Goal: Task Accomplishment & Management: Use online tool/utility

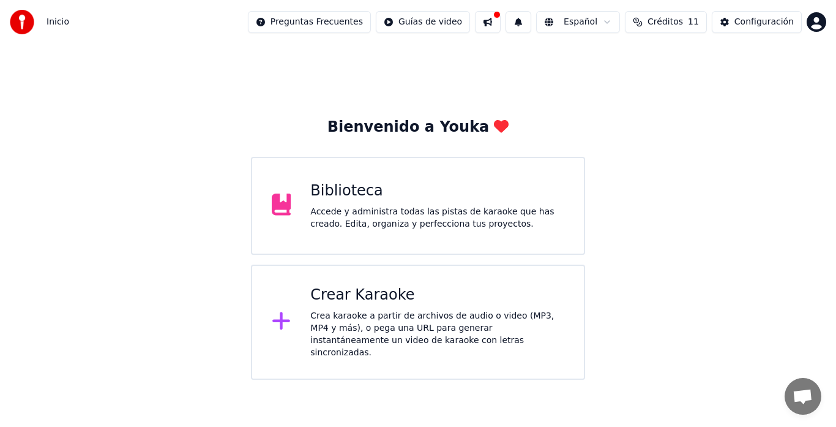
click at [379, 209] on div "Accede y administra todas las pistas de karaoke que has creado. Edita, organiza…" at bounding box center [437, 218] width 254 height 24
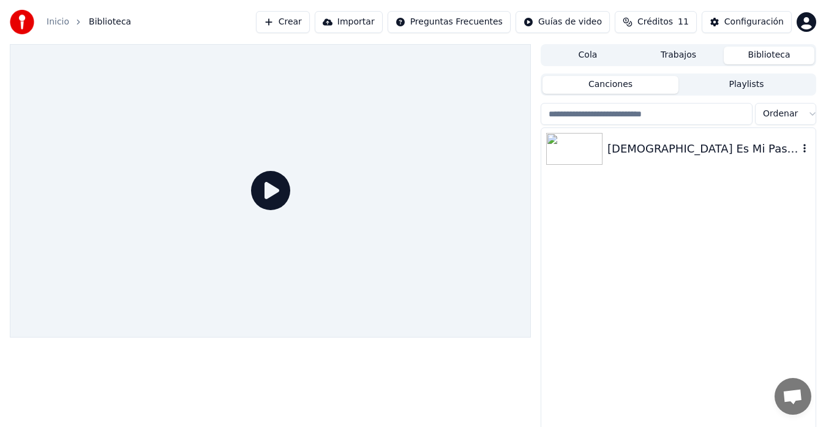
click at [571, 157] on img at bounding box center [574, 149] width 56 height 32
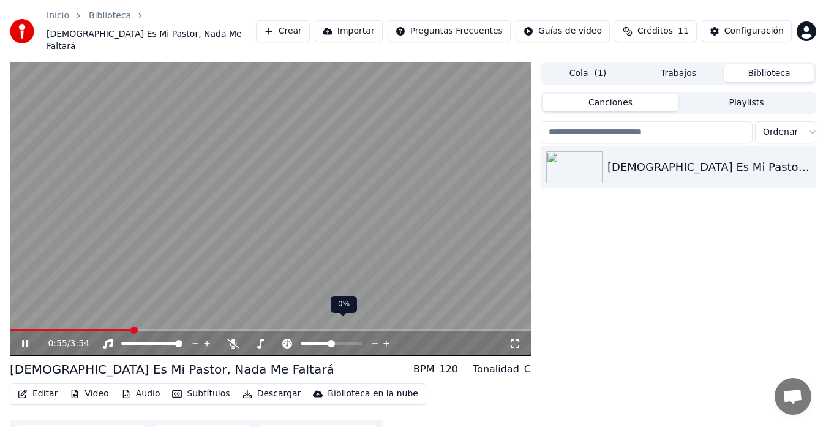
click at [389, 337] on icon at bounding box center [387, 343] width 12 height 12
click at [387, 337] on icon at bounding box center [387, 343] width 12 height 12
click at [34, 329] on span at bounding box center [22, 330] width 24 height 2
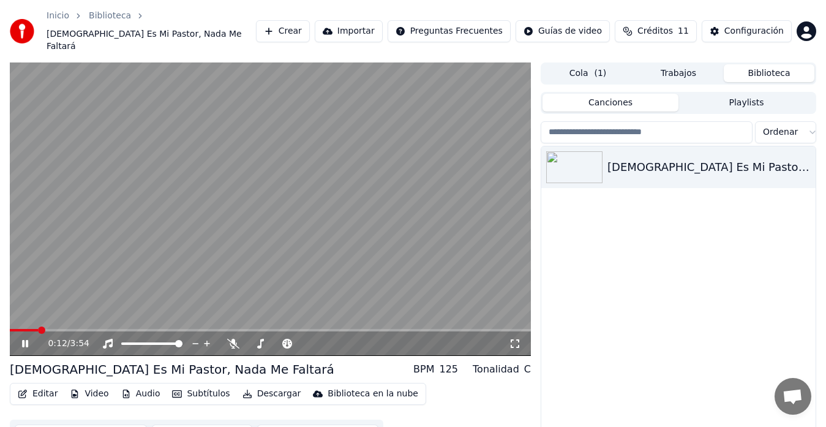
click at [33, 331] on div "0:12 / 3:54" at bounding box center [270, 343] width 521 height 24
click at [287, 200] on video at bounding box center [270, 208] width 521 height 293
click at [310, 28] on button "Crear" at bounding box center [283, 31] width 54 height 22
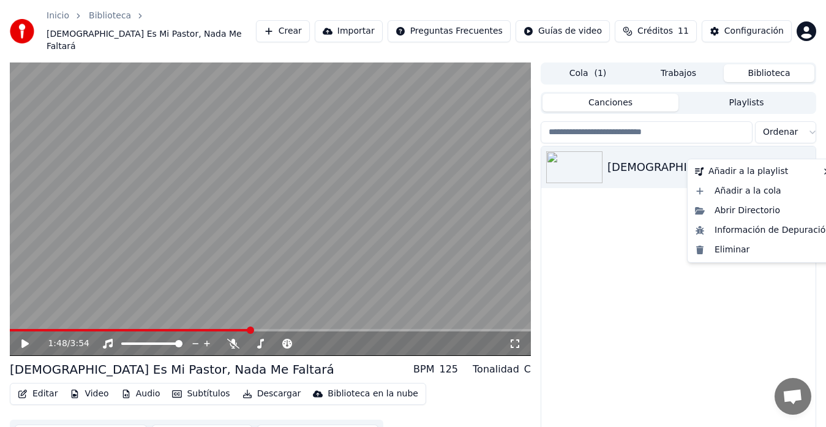
click at [806, 162] on icon "button" at bounding box center [804, 167] width 12 height 10
click at [721, 249] on div "Eliminar" at bounding box center [763, 250] width 146 height 20
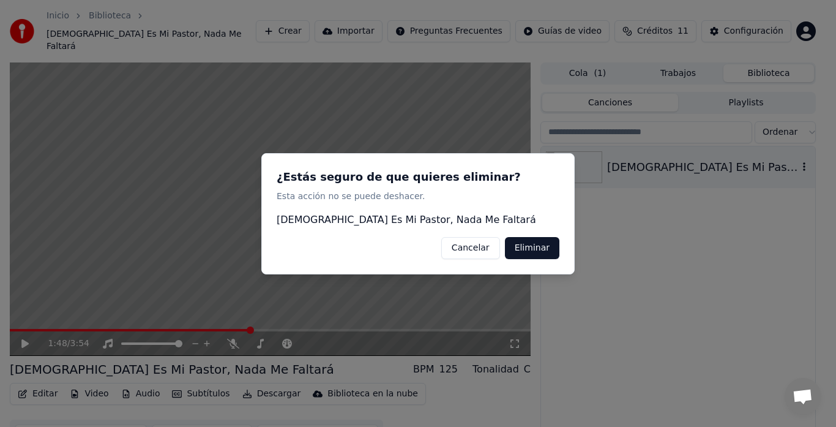
click at [541, 250] on button "Eliminar" at bounding box center [532, 247] width 54 height 22
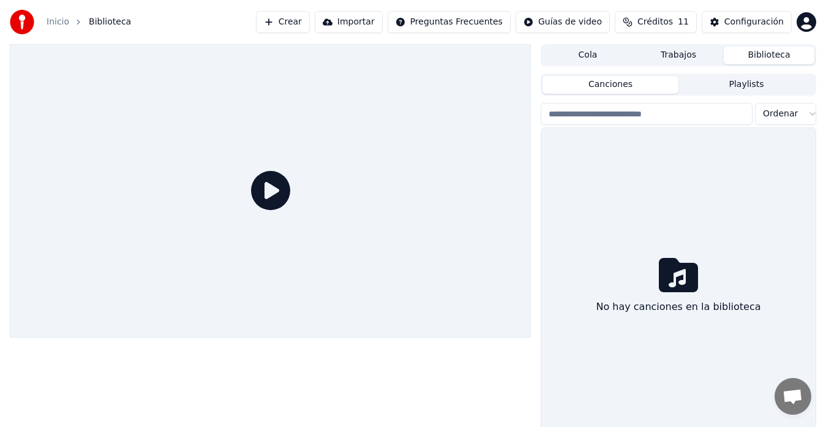
click at [310, 20] on button "Crear" at bounding box center [283, 22] width 54 height 22
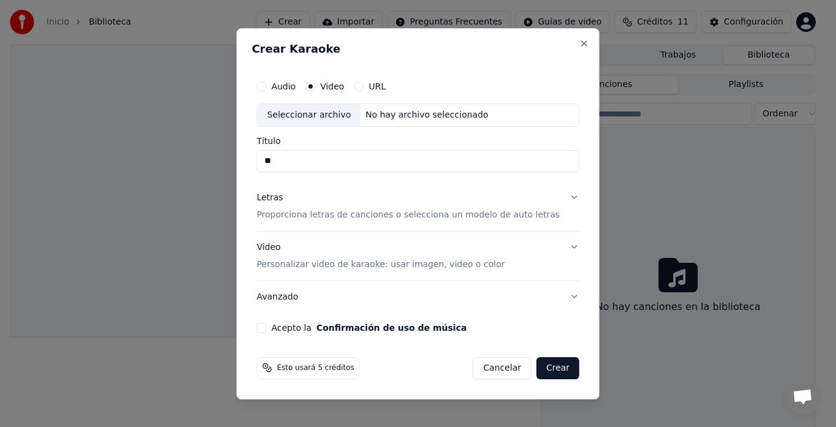
type input "*"
click at [317, 267] on p "Personalizar video de karaoke: usar imagen, video o color" at bounding box center [381, 264] width 248 height 12
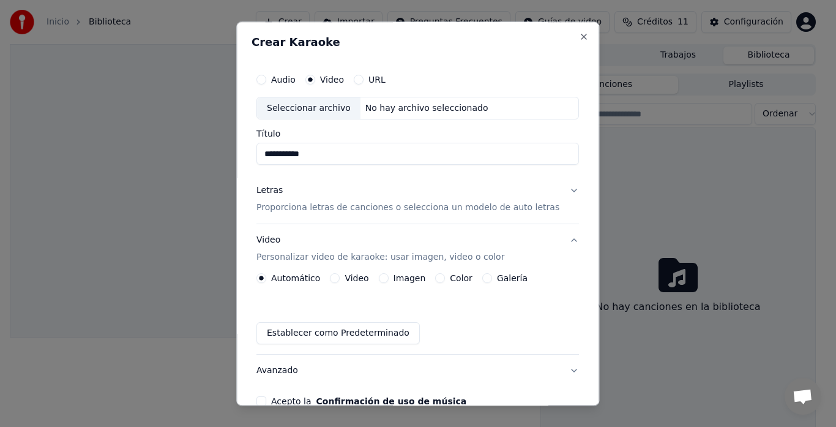
click at [359, 278] on label "Video" at bounding box center [357, 278] width 24 height 9
click at [340, 278] on button "Video" at bounding box center [336, 279] width 10 height 10
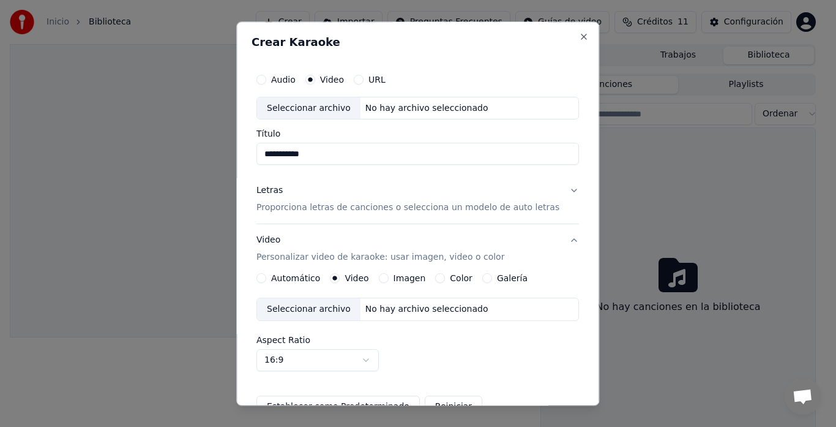
click at [331, 105] on div "Seleccionar archivo" at bounding box center [308, 108] width 103 height 22
click at [332, 157] on input "**********" at bounding box center [418, 154] width 323 height 22
type input "*"
type input "**********"
click at [499, 276] on label "Galería" at bounding box center [512, 278] width 31 height 9
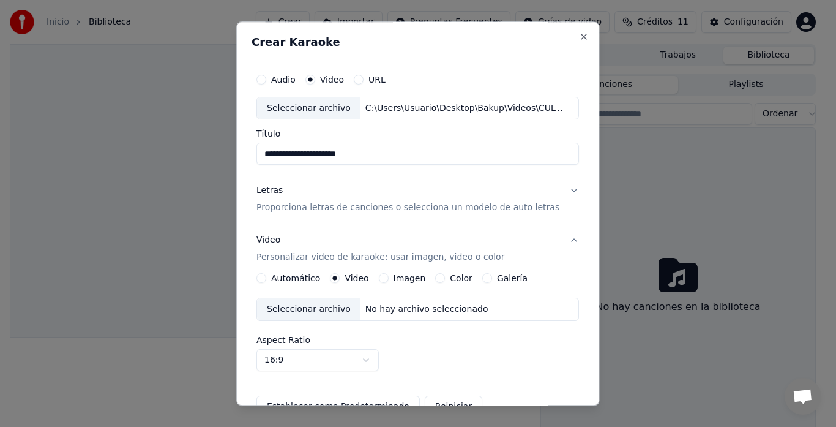
click at [492, 276] on button "Galería" at bounding box center [488, 279] width 10 height 10
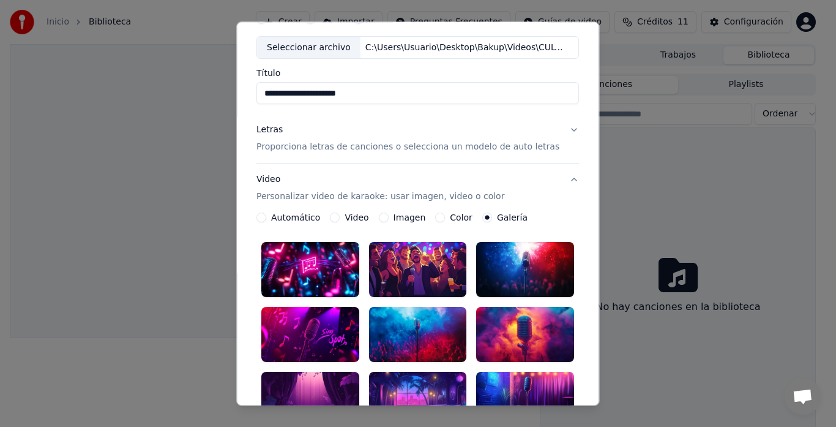
scroll to position [58, 0]
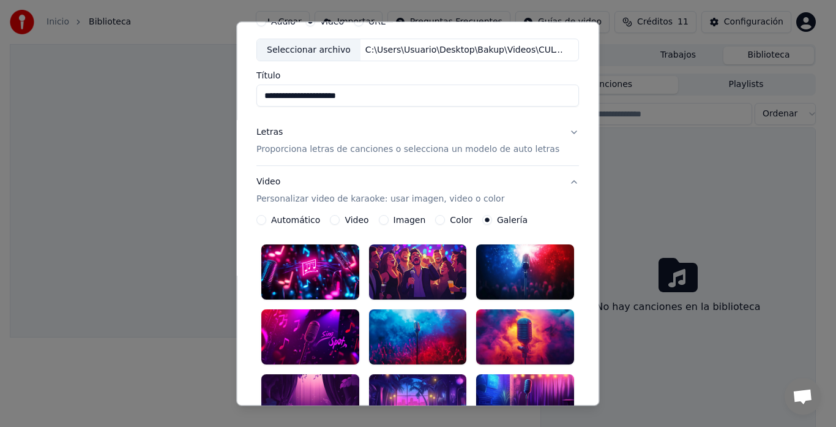
click at [451, 217] on label "Color" at bounding box center [462, 220] width 23 height 9
click at [446, 217] on button "Color" at bounding box center [441, 221] width 10 height 10
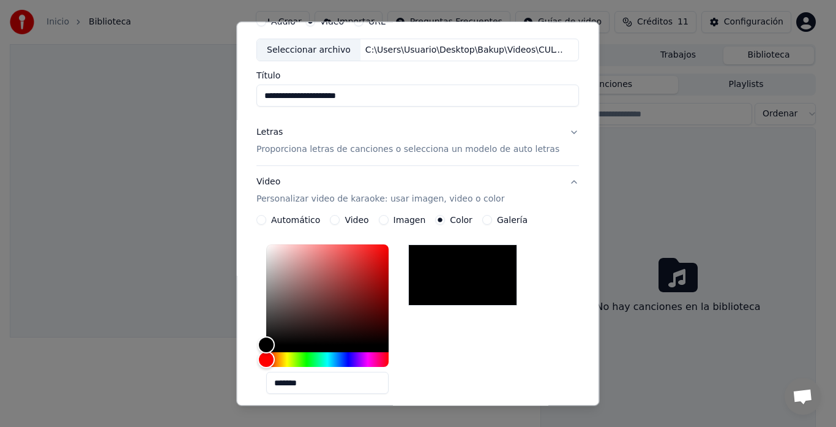
click at [413, 220] on label "Imagen" at bounding box center [410, 220] width 32 height 9
click at [389, 220] on button "Imagen" at bounding box center [384, 221] width 10 height 10
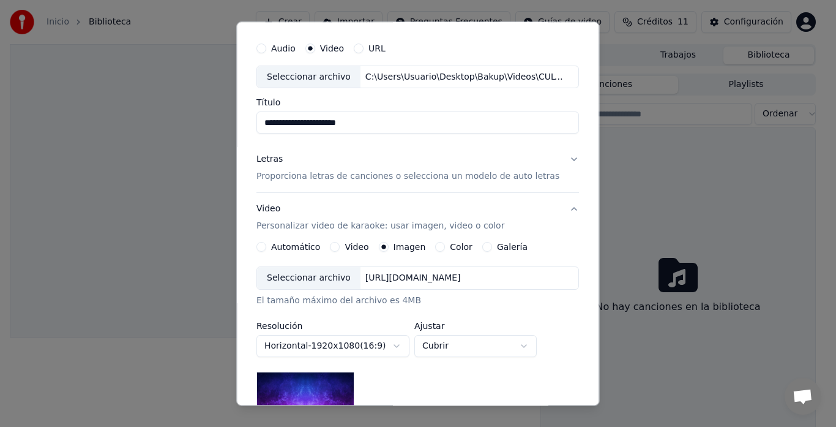
scroll to position [30, 0]
click at [351, 246] on label "Video" at bounding box center [357, 248] width 24 height 9
click at [340, 246] on button "Video" at bounding box center [336, 249] width 10 height 10
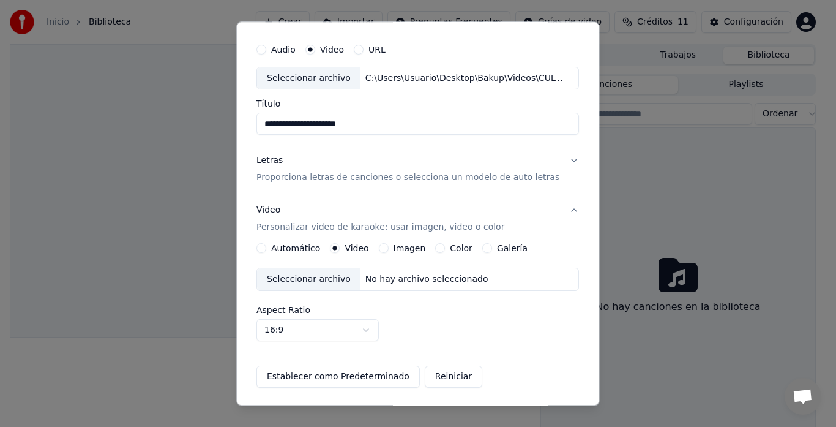
click at [408, 250] on label "Imagen" at bounding box center [410, 248] width 32 height 9
click at [389, 250] on button "Imagen" at bounding box center [384, 249] width 10 height 10
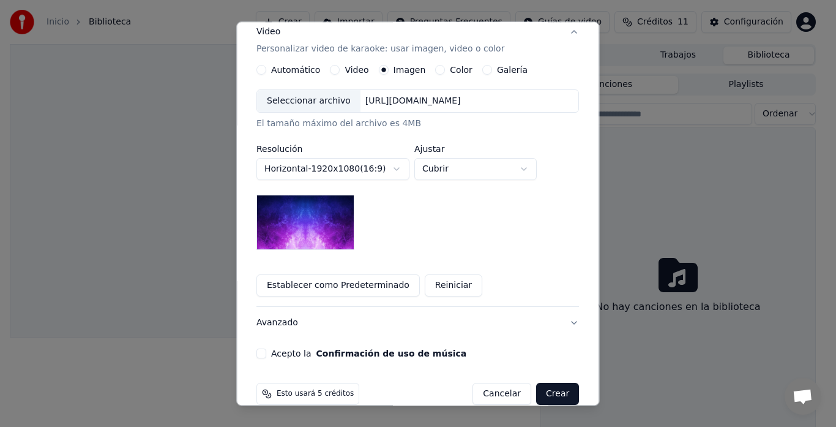
scroll to position [225, 0]
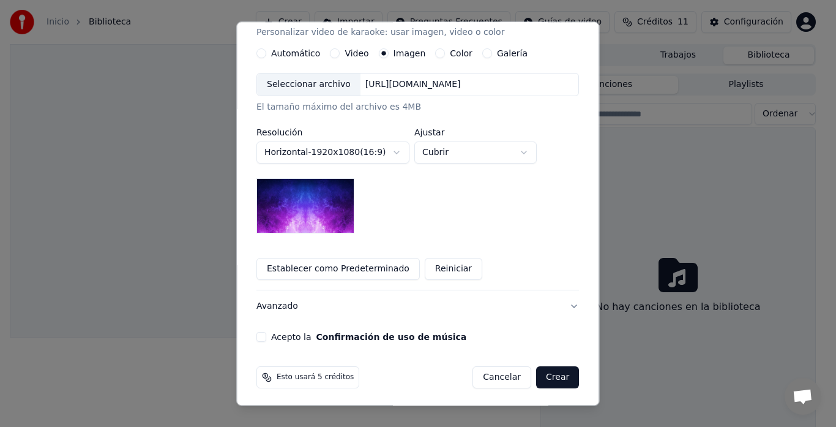
click at [541, 379] on button "Crear" at bounding box center [557, 378] width 43 height 22
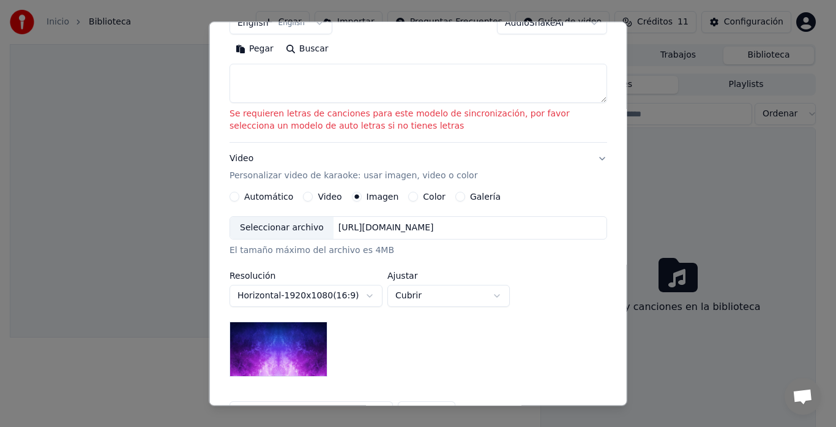
scroll to position [148, 0]
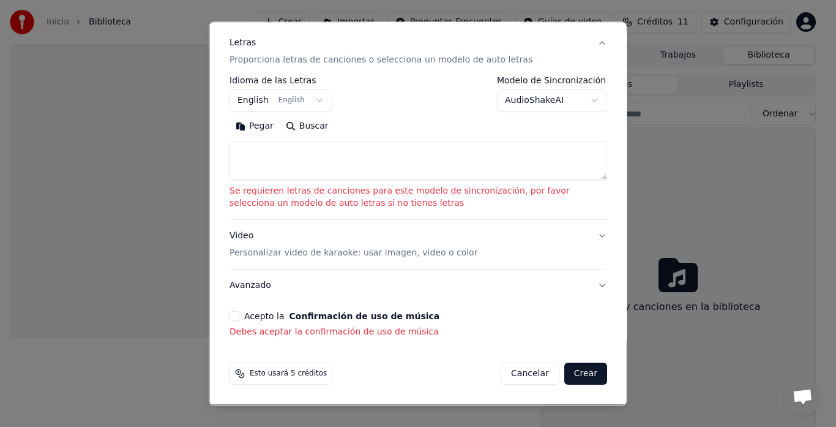
click at [329, 162] on textarea at bounding box center [419, 160] width 378 height 39
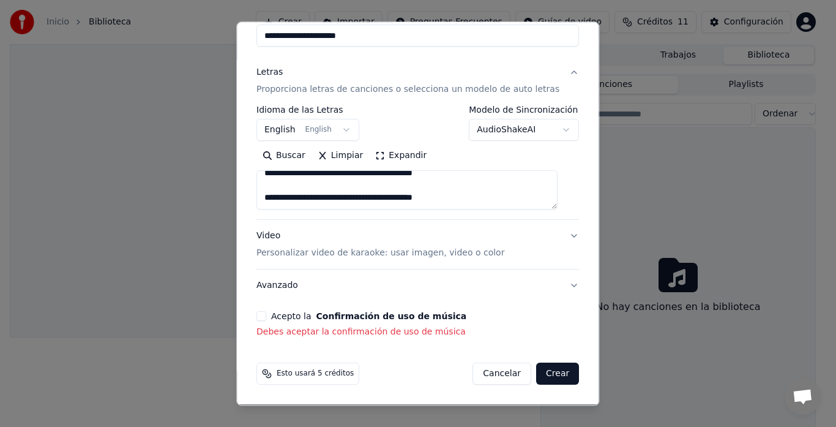
scroll to position [9, 0]
click at [270, 197] on textarea "**********" at bounding box center [407, 190] width 301 height 39
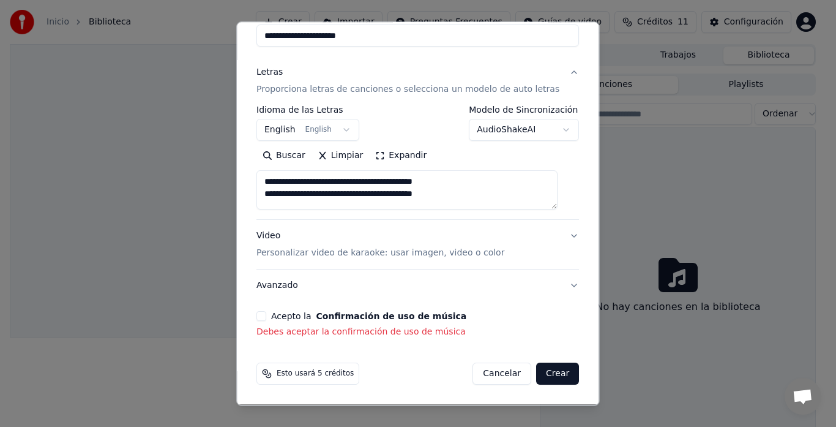
scroll to position [0, 0]
click at [500, 197] on textarea "**********" at bounding box center [407, 190] width 301 height 39
type textarea "**********"
click at [558, 236] on button "Video Personalizar video de karaoke: usar imagen, video o color" at bounding box center [418, 244] width 323 height 49
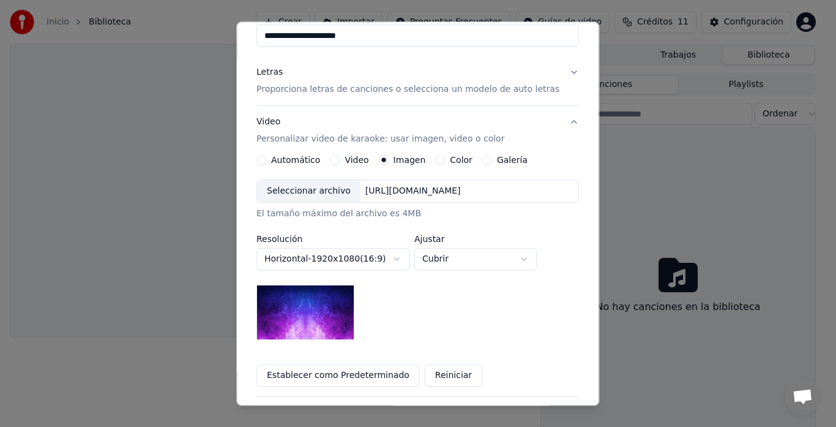
click at [405, 160] on label "Imagen" at bounding box center [410, 160] width 32 height 9
click at [389, 160] on button "Imagen" at bounding box center [384, 161] width 10 height 10
click at [337, 193] on div "Seleccionar archivo" at bounding box center [308, 192] width 103 height 22
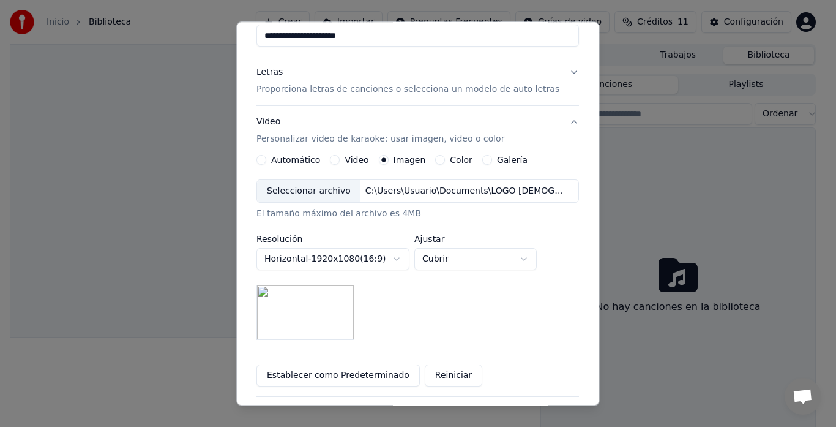
click at [336, 159] on button "Video" at bounding box center [336, 161] width 10 height 10
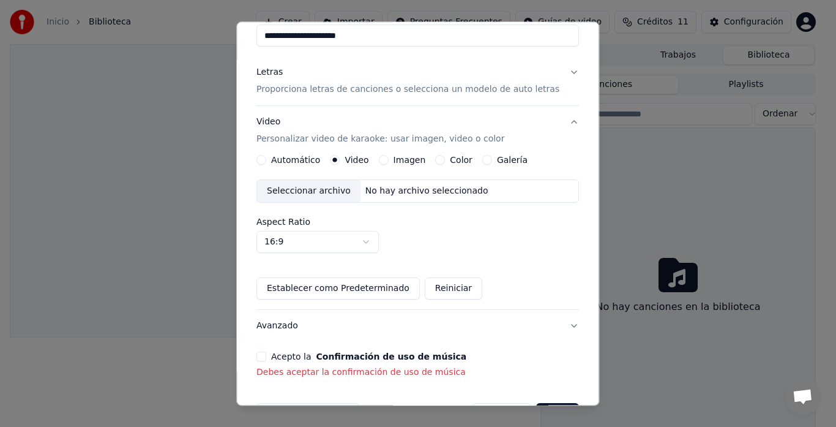
click at [388, 157] on button "Imagen" at bounding box center [384, 161] width 10 height 10
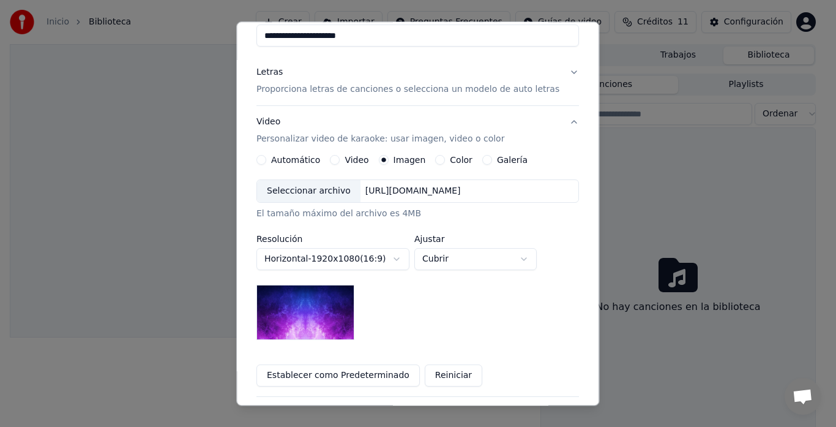
click at [446, 163] on div "Color" at bounding box center [454, 161] width 37 height 10
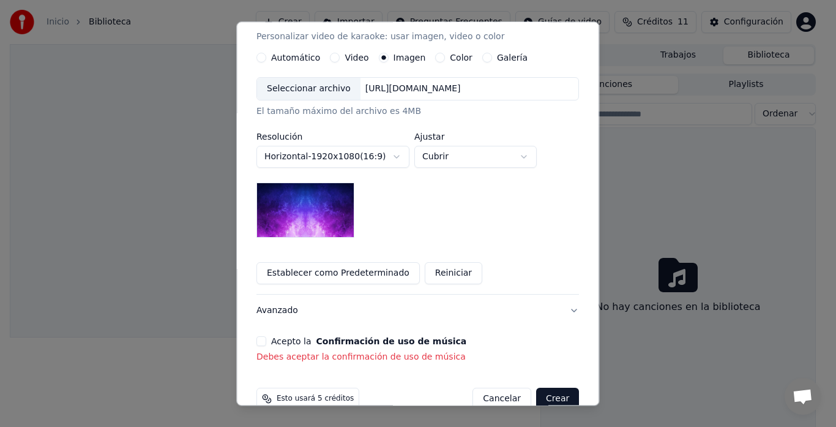
scroll to position [245, 0]
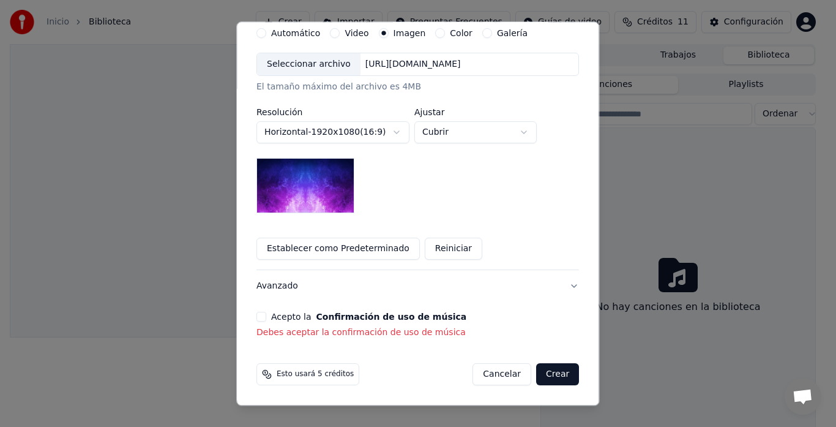
click at [559, 288] on button "Avanzado" at bounding box center [418, 287] width 323 height 32
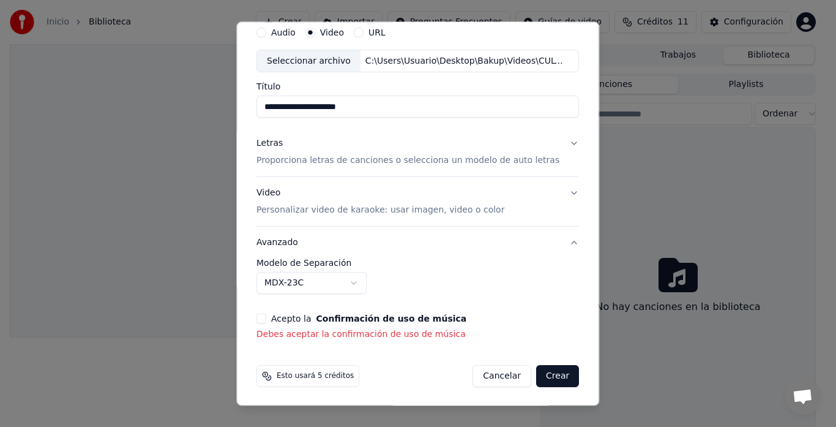
scroll to position [49, 0]
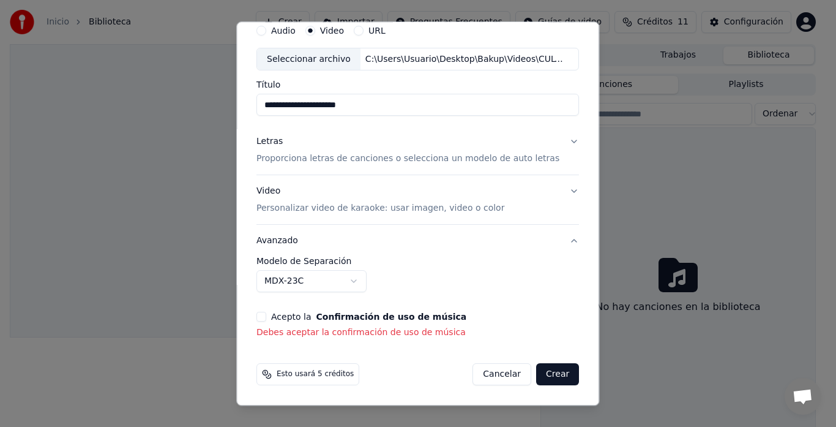
click at [408, 332] on p "Debes aceptar la confirmación de uso de música" at bounding box center [418, 333] width 323 height 12
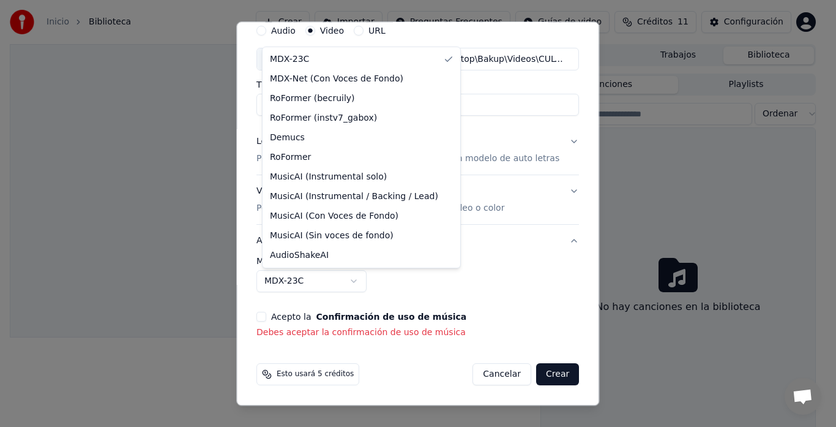
click at [360, 279] on body "**********" at bounding box center [413, 213] width 826 height 427
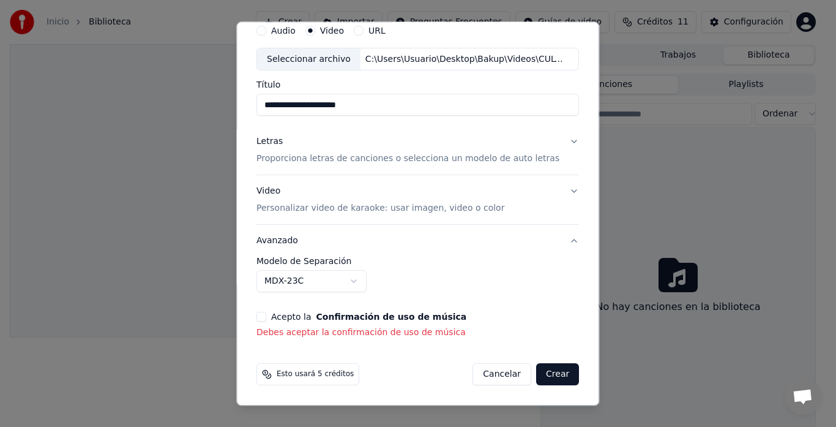
click at [360, 279] on body "**********" at bounding box center [413, 213] width 826 height 427
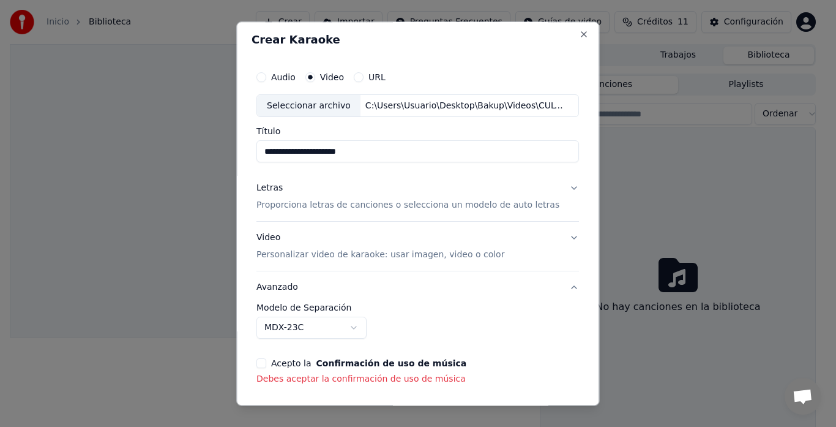
scroll to position [0, 0]
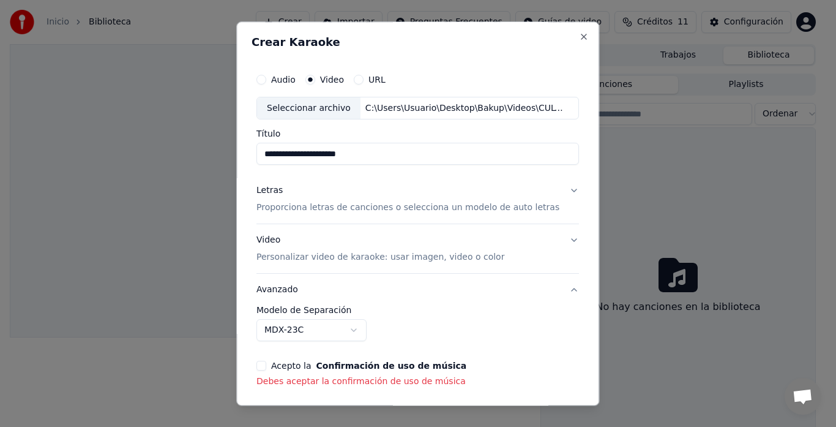
click at [266, 79] on button "Audio" at bounding box center [262, 80] width 10 height 10
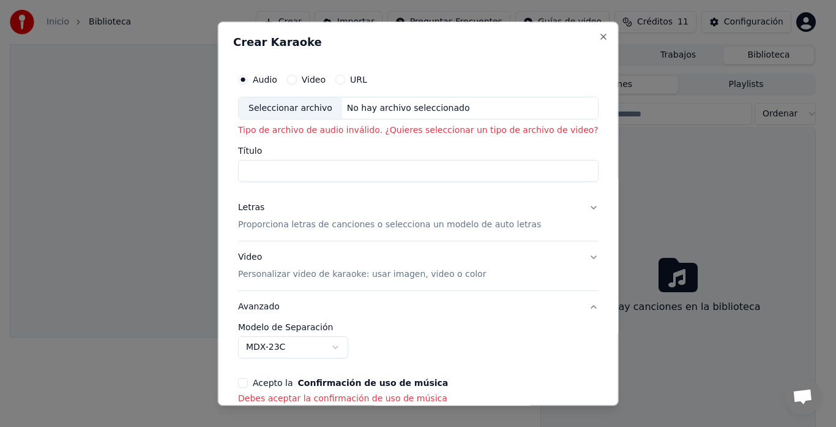
click at [296, 78] on button "Video" at bounding box center [292, 80] width 10 height 10
click at [277, 172] on input "Título" at bounding box center [418, 171] width 361 height 22
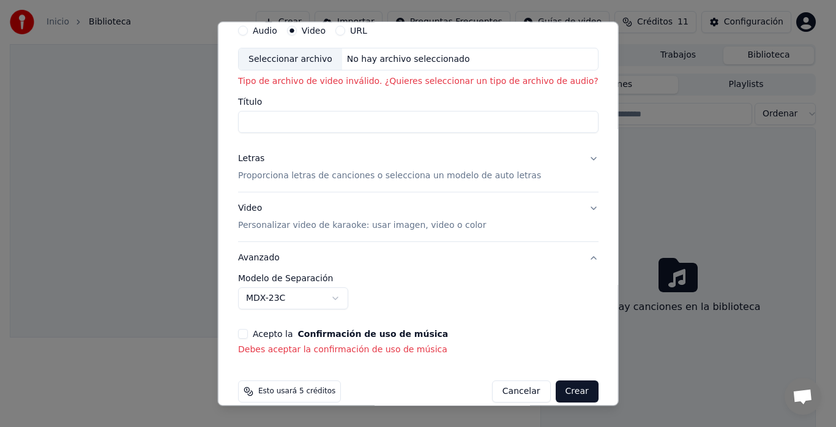
scroll to position [66, 0]
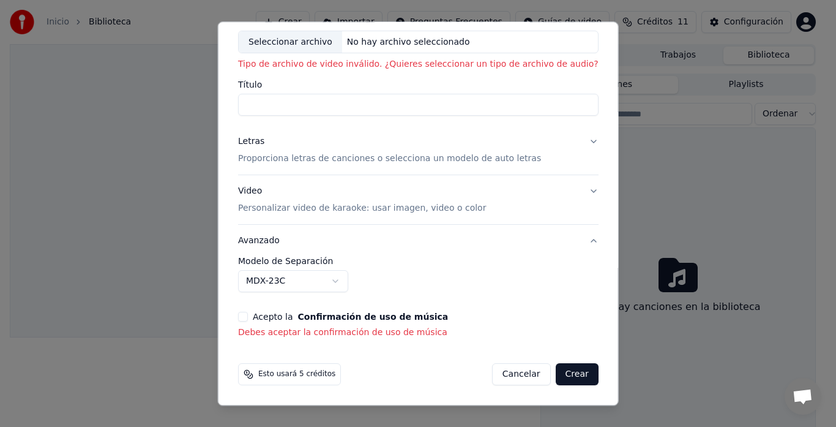
click at [274, 243] on button "Avanzado" at bounding box center [418, 241] width 361 height 32
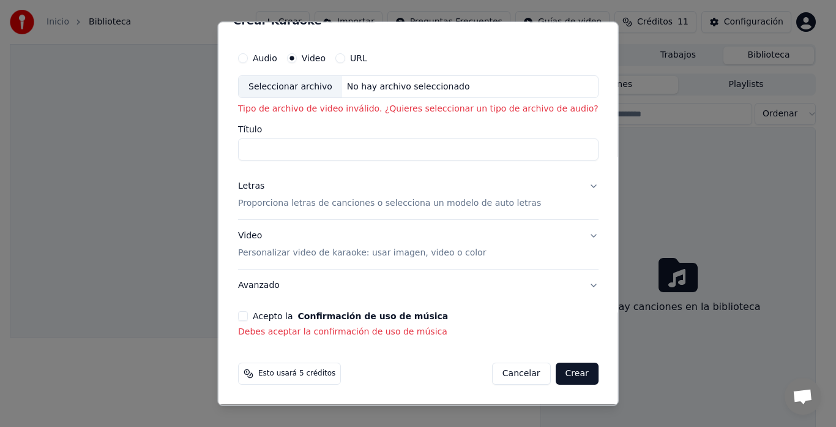
scroll to position [21, 0]
click at [274, 286] on button "Avanzado" at bounding box center [418, 286] width 361 height 32
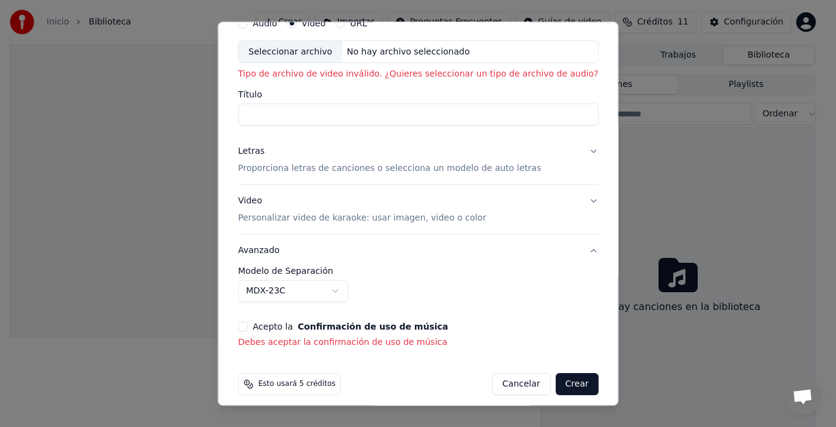
scroll to position [66, 0]
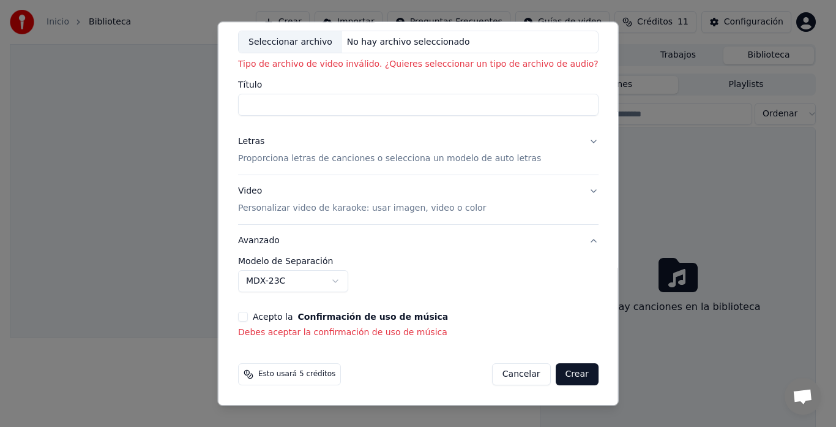
click at [568, 238] on button "Avanzado" at bounding box center [418, 241] width 361 height 32
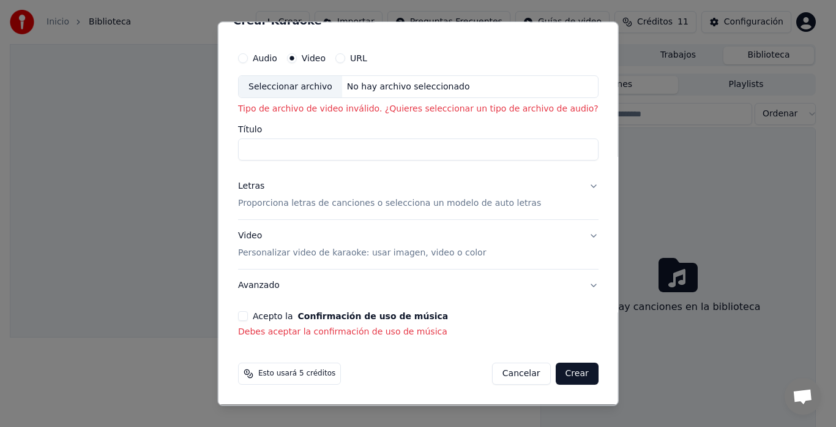
scroll to position [21, 0]
click at [269, 290] on button "Avanzado" at bounding box center [418, 286] width 361 height 32
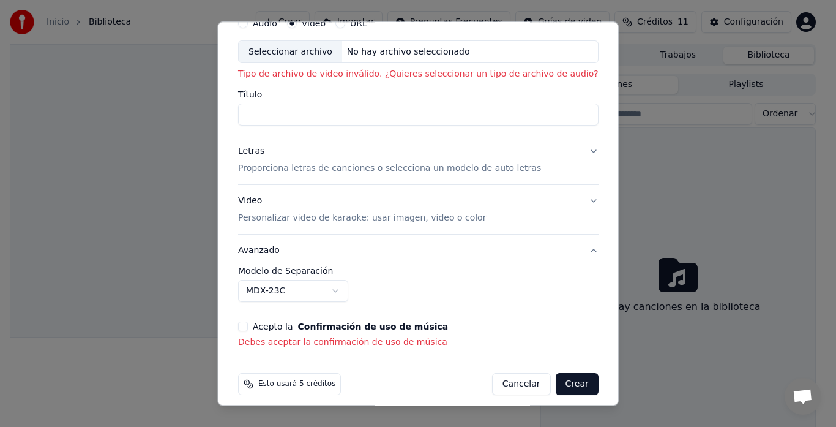
scroll to position [66, 0]
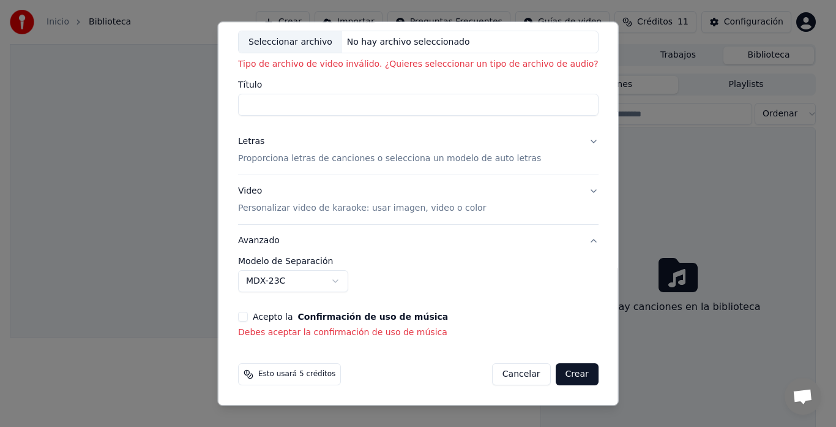
click at [248, 317] on button "Acepto la Confirmación de uso de música" at bounding box center [243, 317] width 10 height 10
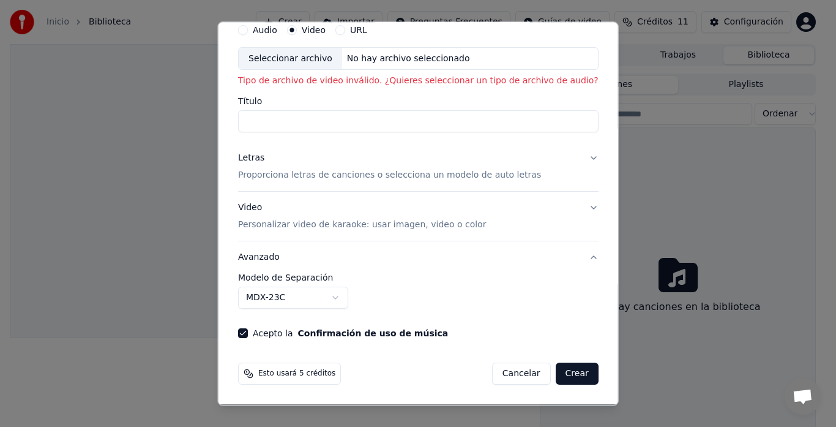
scroll to position [50, 0]
click at [291, 58] on div "Seleccionar archivo" at bounding box center [290, 59] width 103 height 22
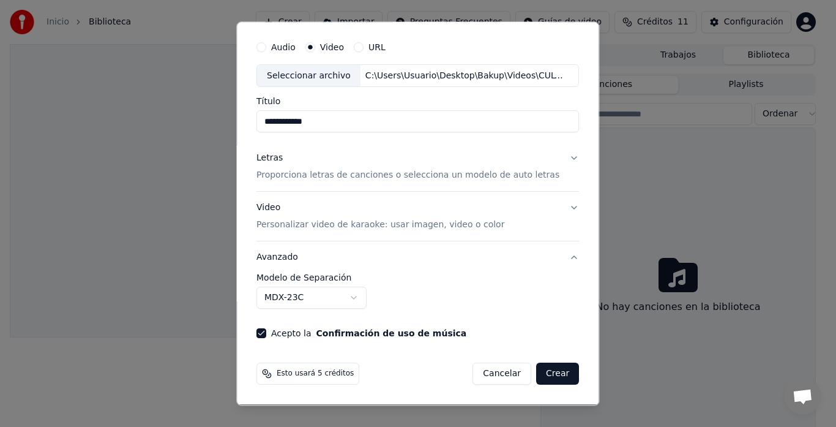
click at [336, 127] on input "**********" at bounding box center [418, 122] width 323 height 22
type input "*"
type input "**********"
click at [373, 179] on p "Proporciona letras de canciones o selecciona un modelo de auto letras" at bounding box center [408, 176] width 303 height 12
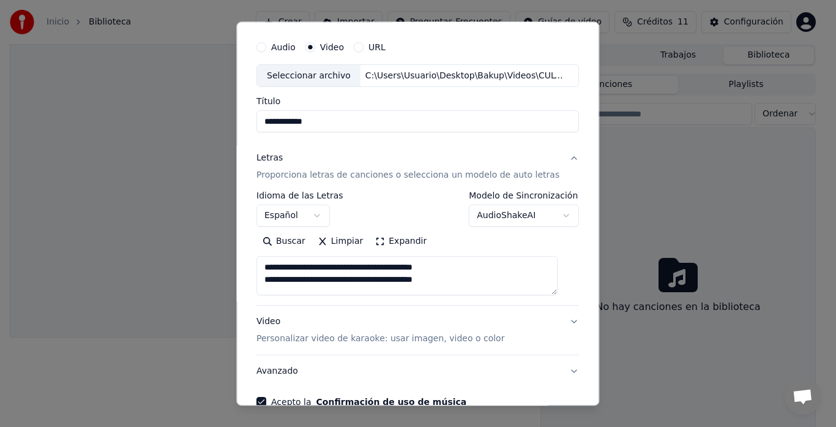
click at [378, 243] on button "Expandir" at bounding box center [402, 242] width 64 height 20
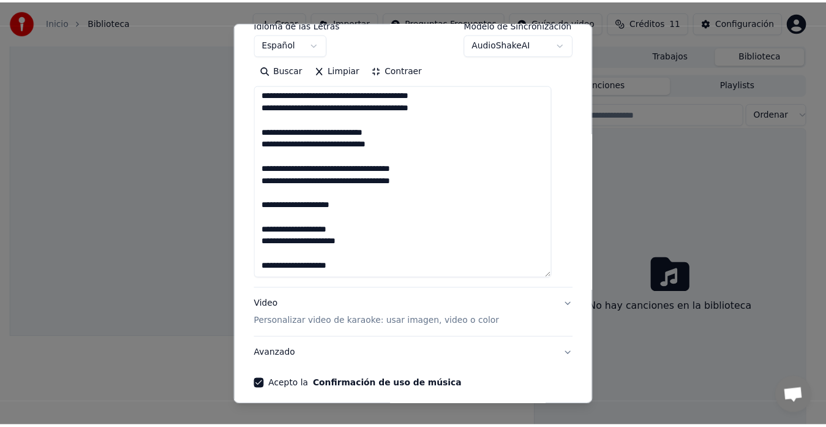
scroll to position [228, 0]
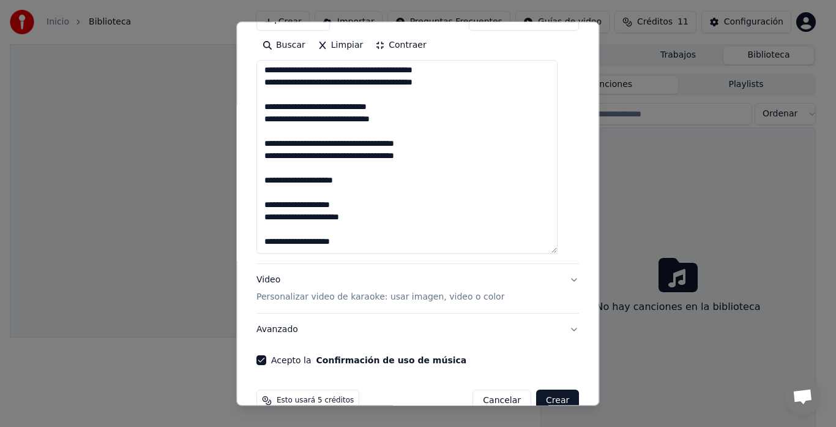
click at [559, 281] on button "Video Personalizar video de karaoke: usar imagen, video o color" at bounding box center [418, 289] width 323 height 49
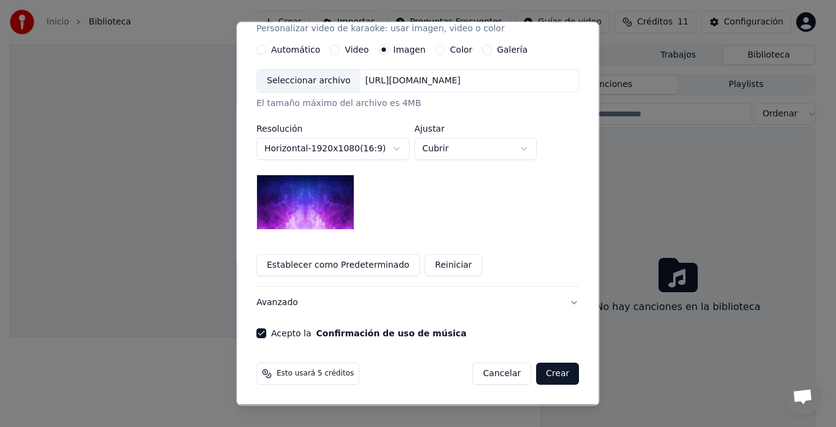
click at [547, 379] on button "Crear" at bounding box center [557, 374] width 43 height 22
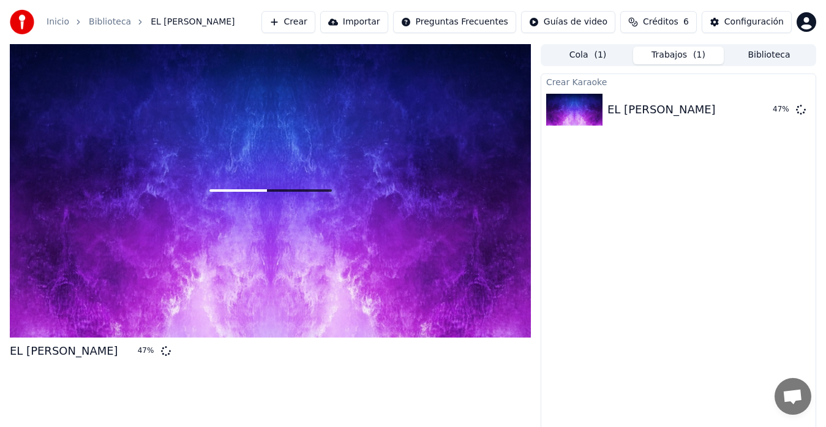
scroll to position [9, 0]
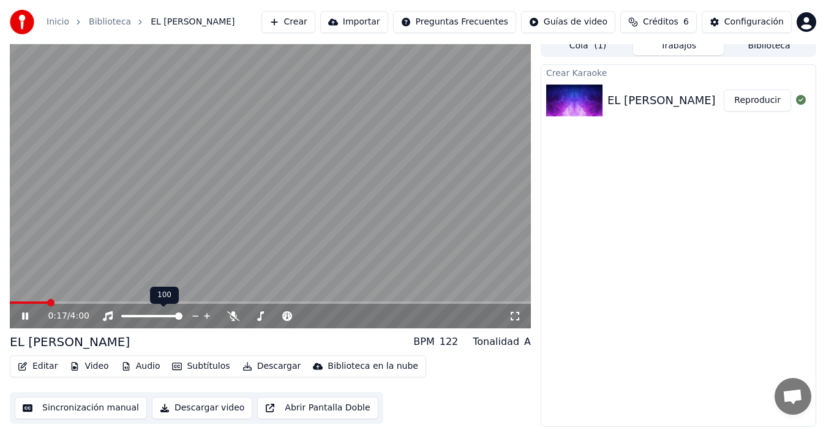
click at [163, 313] on div at bounding box center [163, 316] width 99 height 12
click at [161, 316] on span at bounding box center [141, 316] width 40 height 2
click at [115, 408] on button "Sincronización manual" at bounding box center [81, 408] width 132 height 22
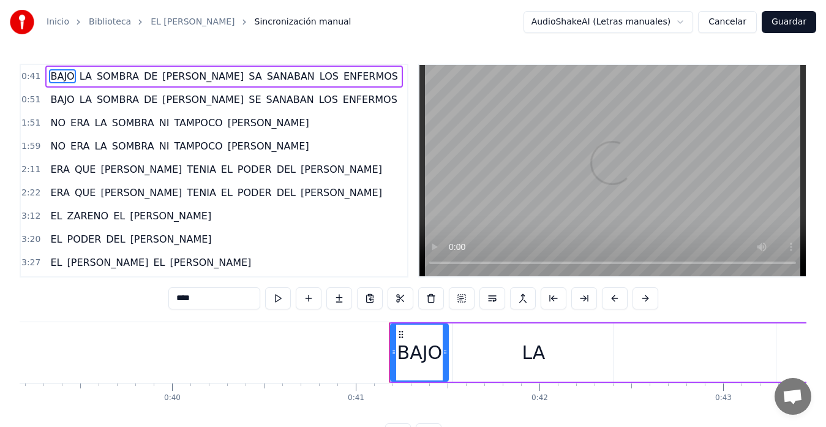
scroll to position [0, 7503]
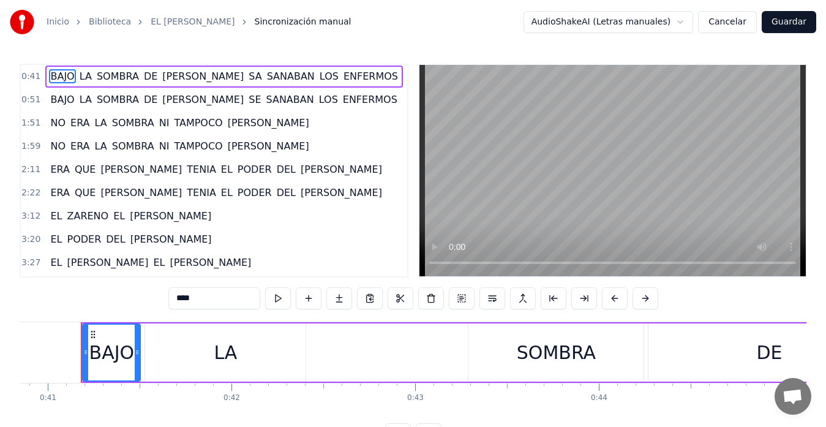
click at [52, 77] on span "BAJO" at bounding box center [62, 76] width 26 height 14
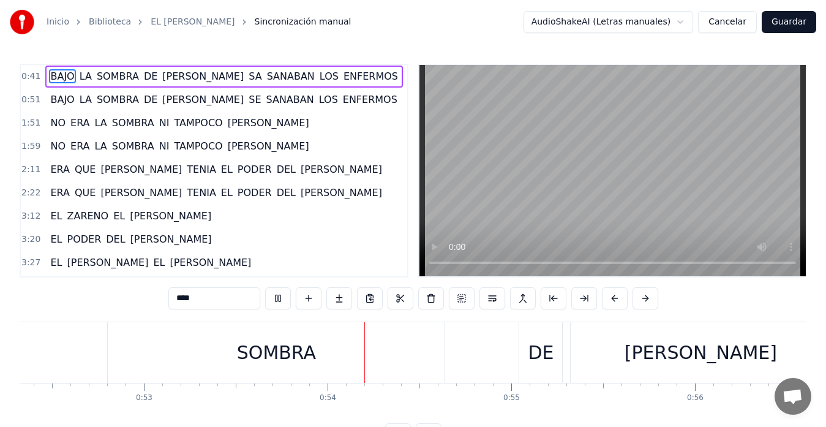
scroll to position [0, 9811]
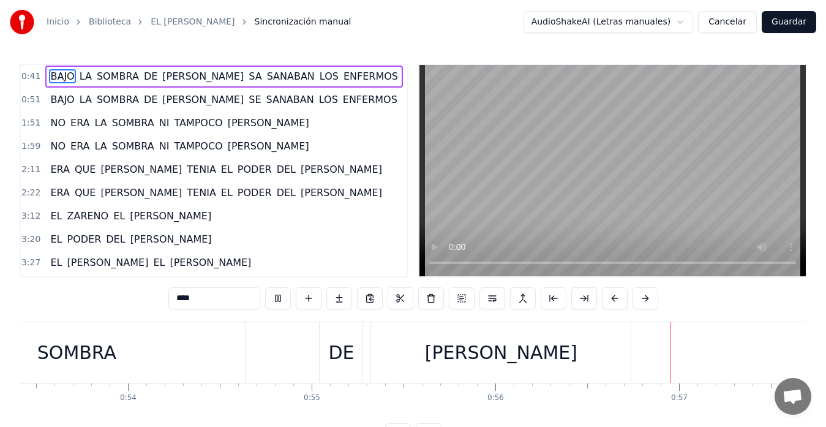
click at [737, 28] on button "Cancelar" at bounding box center [727, 22] width 59 height 22
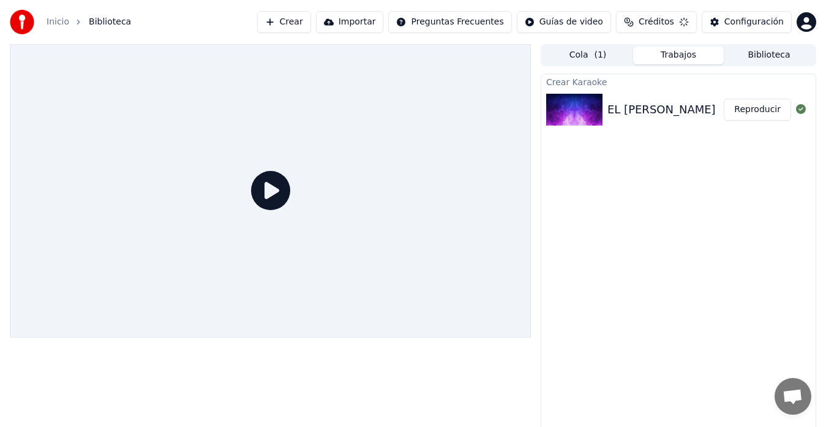
scroll to position [9, 0]
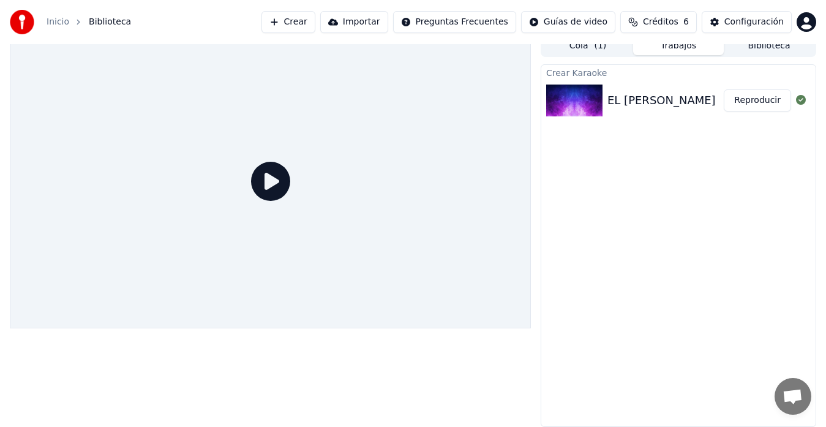
click at [273, 185] on icon at bounding box center [270, 181] width 39 height 39
click at [157, 267] on div at bounding box center [270, 181] width 521 height 293
click at [558, 114] on img at bounding box center [574, 100] width 56 height 32
click at [571, 96] on img at bounding box center [574, 100] width 56 height 32
click at [753, 94] on button "Reproducir" at bounding box center [757, 100] width 67 height 22
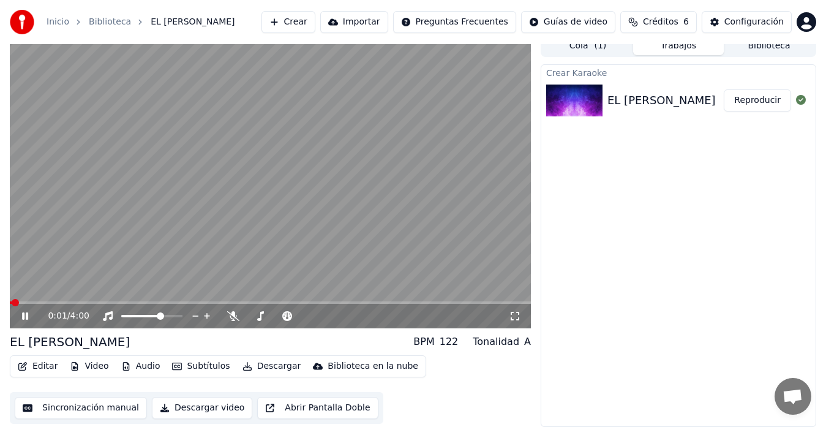
click at [12, 299] on span at bounding box center [15, 302] width 7 height 7
click at [10, 299] on span at bounding box center [13, 302] width 7 height 7
click at [96, 303] on span at bounding box center [92, 302] width 7 height 7
drag, startPoint x: 184, startPoint y: 300, endPoint x: 0, endPoint y: 307, distance: 184.5
click at [17, 302] on span at bounding box center [13, 302] width 7 height 2
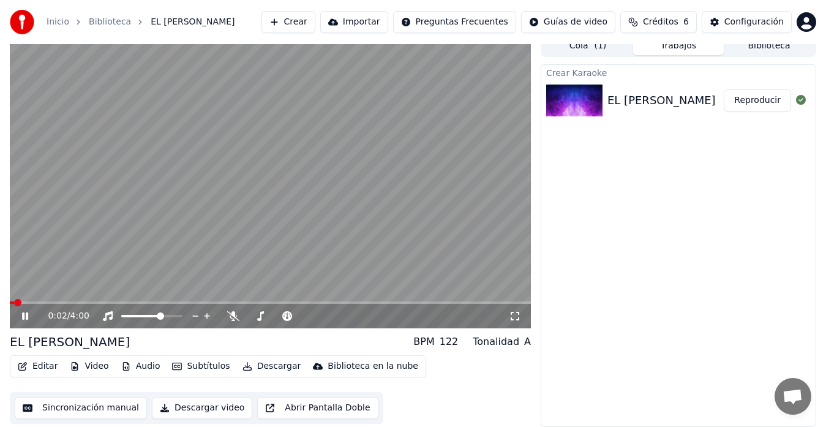
click at [14, 302] on span at bounding box center [12, 302] width 4 height 2
click at [328, 235] on video at bounding box center [270, 181] width 521 height 293
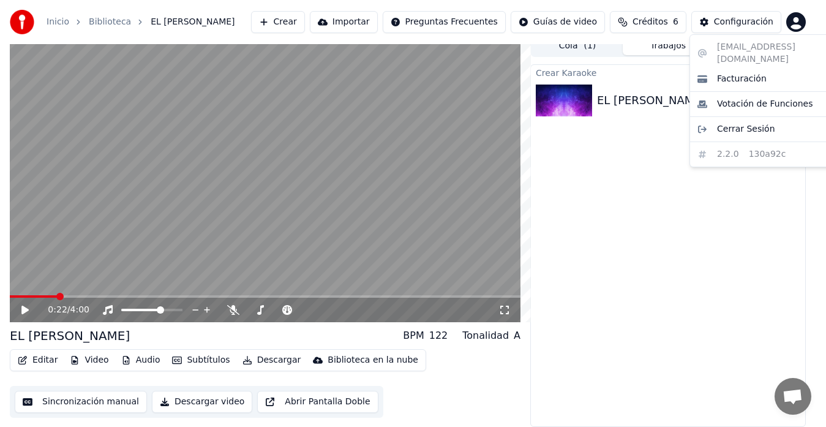
click at [807, 17] on html "Inicio Biblioteca EL [PERSON_NAME] Importar Preguntas Frecuentes Guías de video…" at bounding box center [413, 204] width 826 height 427
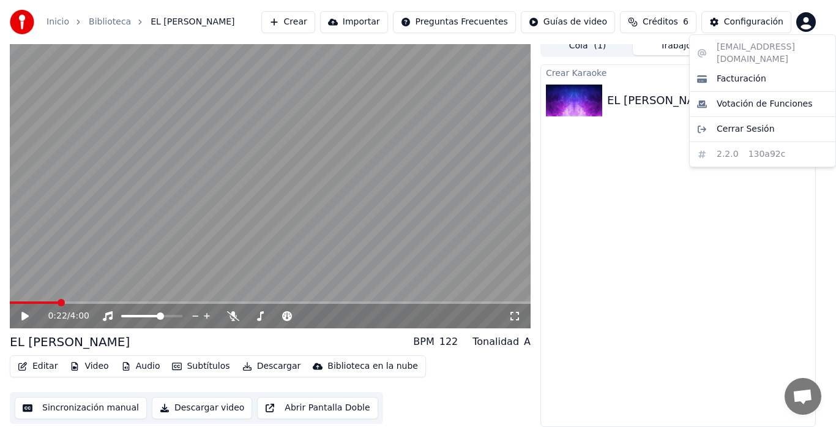
click at [733, 214] on html "Inicio Biblioteca EL [PERSON_NAME] Importar Preguntas Frecuentes Guías de video…" at bounding box center [418, 204] width 836 height 427
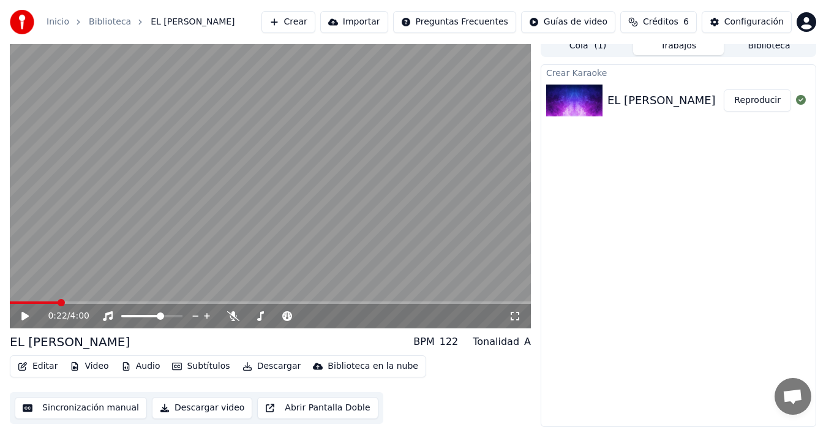
drag, startPoint x: 586, startPoint y: 181, endPoint x: 590, endPoint y: 98, distance: 83.4
click at [590, 98] on div "Crear Karaoke EL [PERSON_NAME] Reproducir" at bounding box center [679, 245] width 276 height 362
click at [590, 98] on img at bounding box center [574, 100] width 56 height 32
click at [631, 111] on div "EL [PERSON_NAME] Reproducir" at bounding box center [678, 101] width 274 height 42
click at [776, 100] on button "Reproducir" at bounding box center [757, 100] width 67 height 22
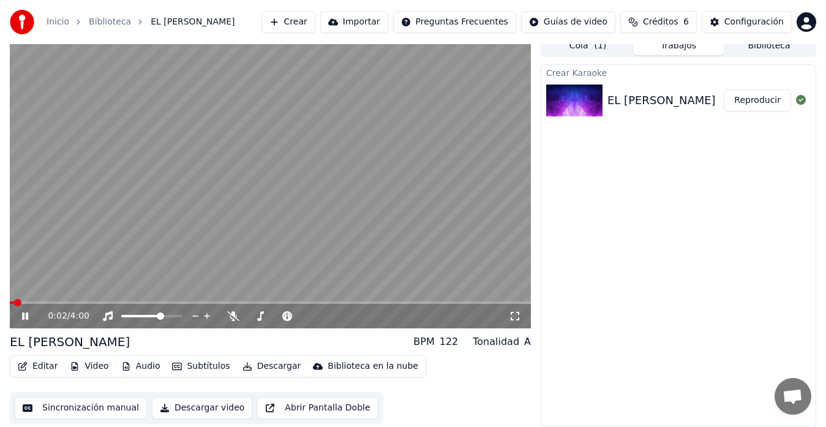
click at [451, 178] on video at bounding box center [270, 181] width 521 height 293
click at [61, 24] on link "Inicio" at bounding box center [58, 22] width 23 height 12
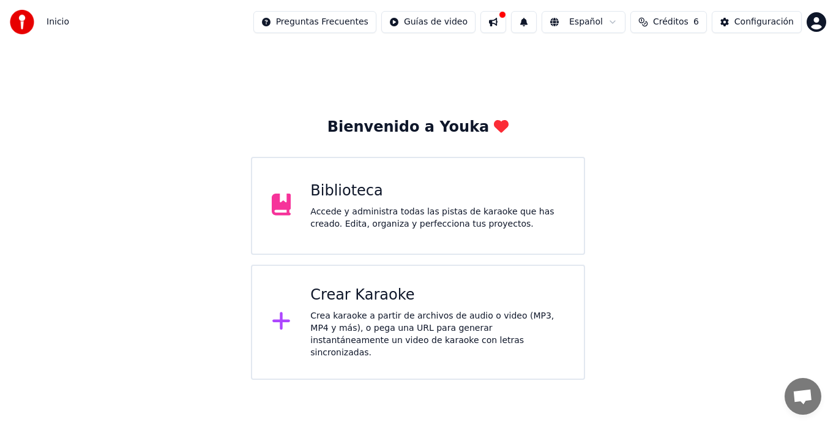
click at [351, 197] on div "Biblioteca" at bounding box center [437, 191] width 254 height 20
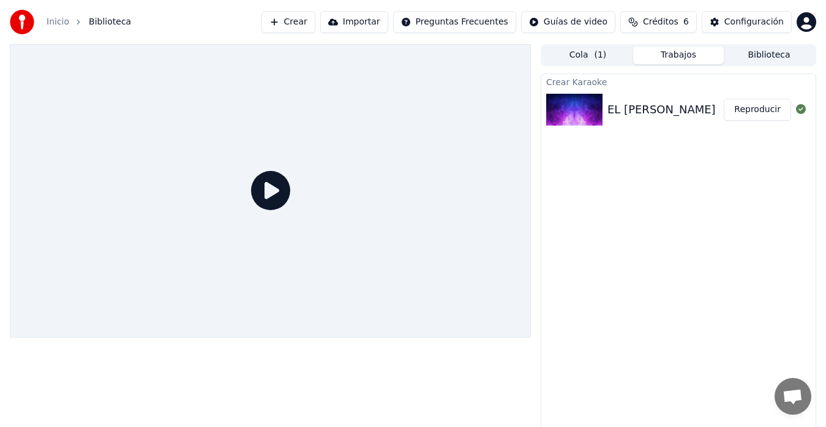
click at [750, 60] on button "Biblioteca" at bounding box center [769, 56] width 91 height 18
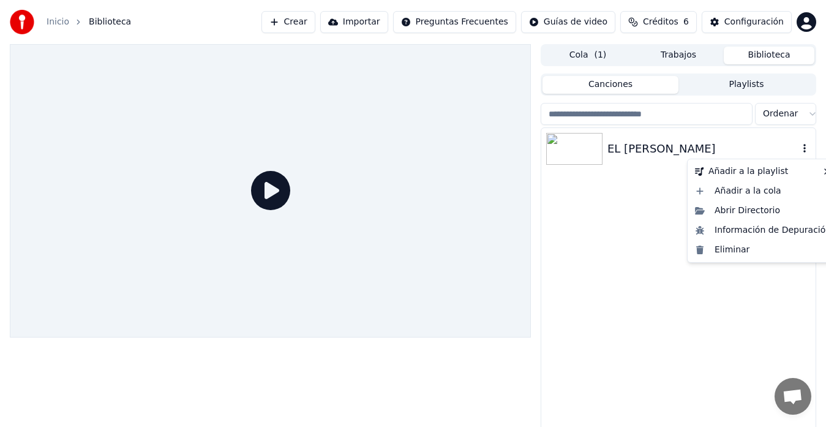
click at [802, 149] on icon "button" at bounding box center [804, 148] width 12 height 10
click at [751, 253] on div "Eliminar" at bounding box center [763, 250] width 146 height 20
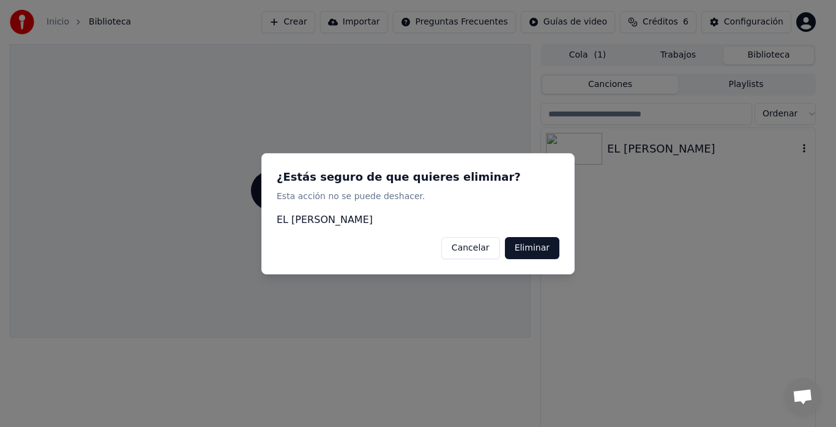
click at [538, 247] on button "Eliminar" at bounding box center [532, 247] width 54 height 22
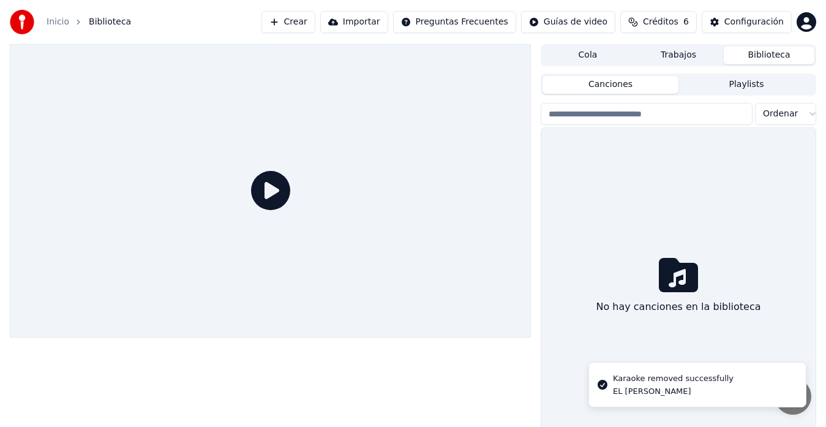
click at [255, 184] on icon at bounding box center [270, 190] width 39 height 39
click at [265, 191] on icon at bounding box center [270, 190] width 39 height 39
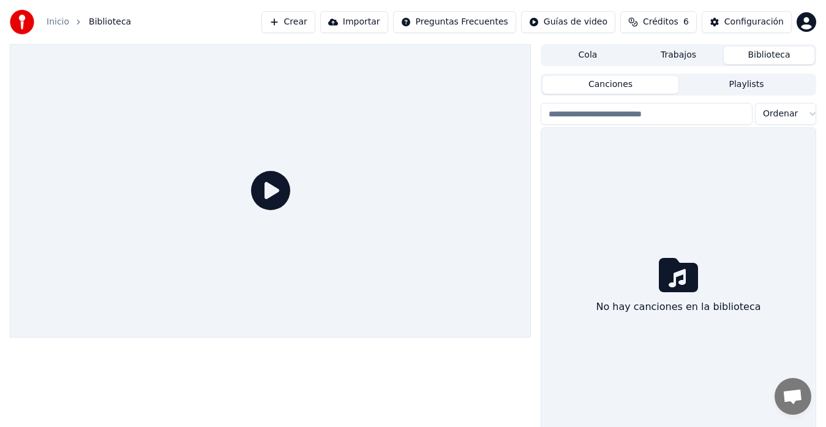
click at [276, 199] on icon at bounding box center [270, 190] width 39 height 39
